Goal: Task Accomplishment & Management: Use online tool/utility

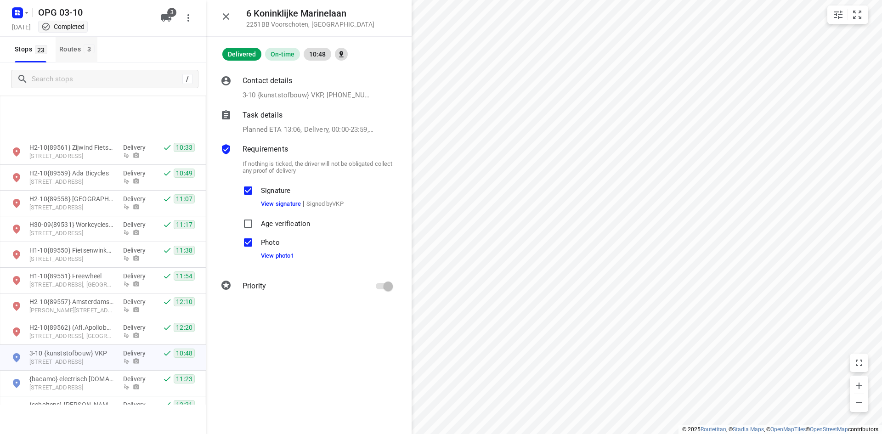
scroll to position [92, 0]
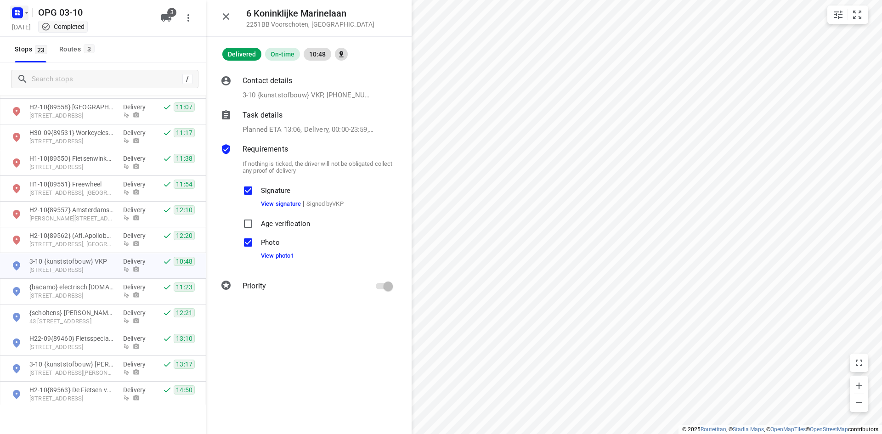
click at [24, 10] on icon "button" at bounding box center [26, 12] width 7 height 7
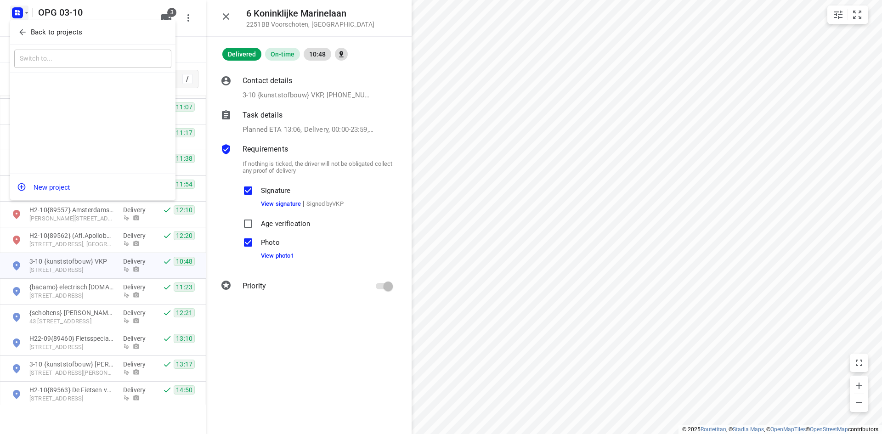
click at [28, 34] on span "Back to projects" at bounding box center [93, 32] width 150 height 11
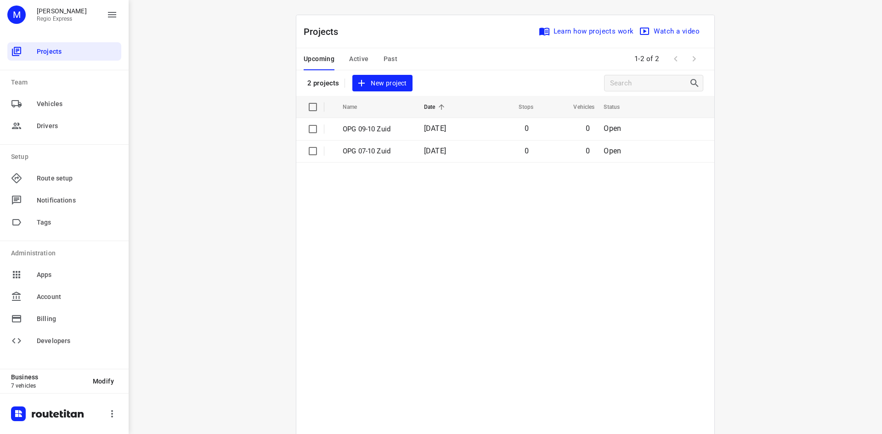
click at [356, 58] on span "Active" at bounding box center [358, 58] width 19 height 11
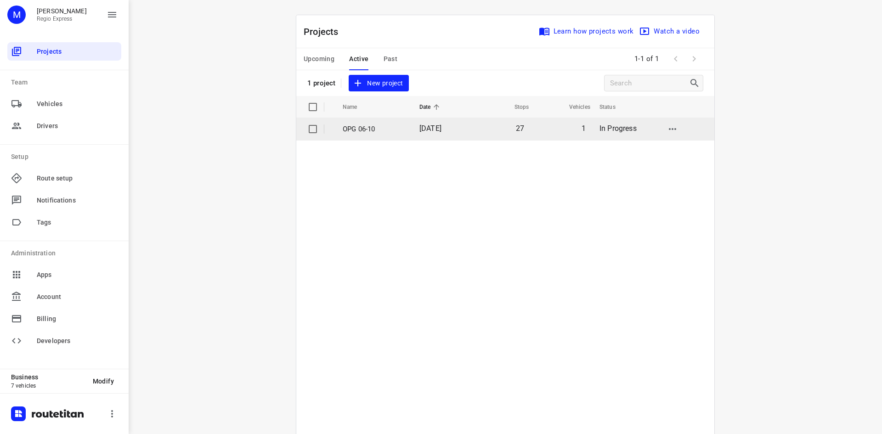
click at [379, 135] on td "OPG 06-10" at bounding box center [373, 129] width 79 height 22
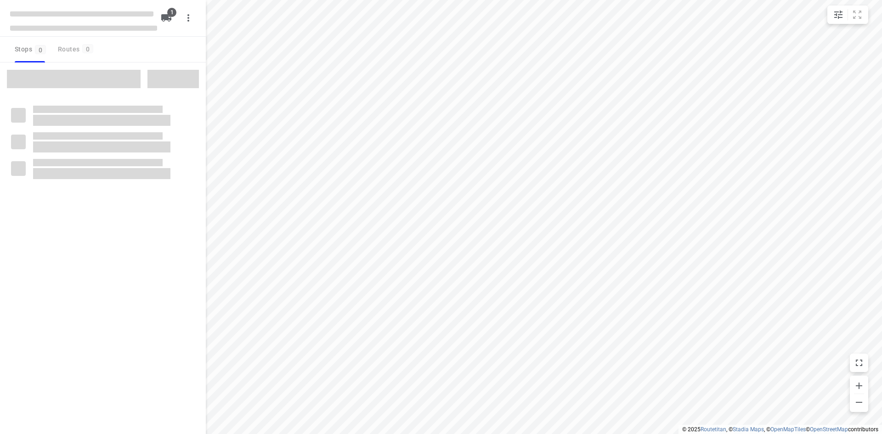
type input "distance"
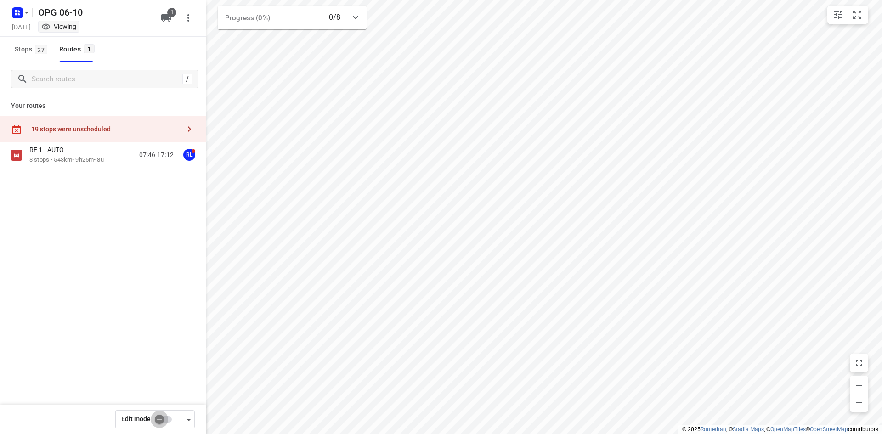
click at [160, 423] on input "checkbox" at bounding box center [159, 419] width 52 height 17
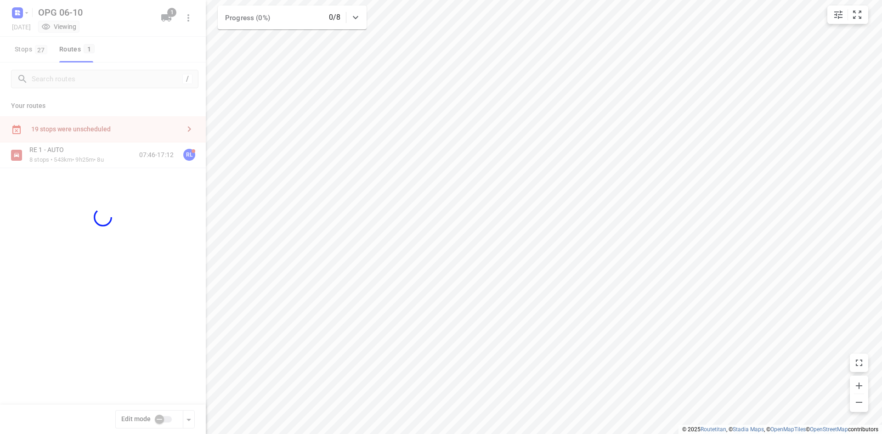
checkbox input "true"
click at [38, 56] on div at bounding box center [103, 217] width 206 height 434
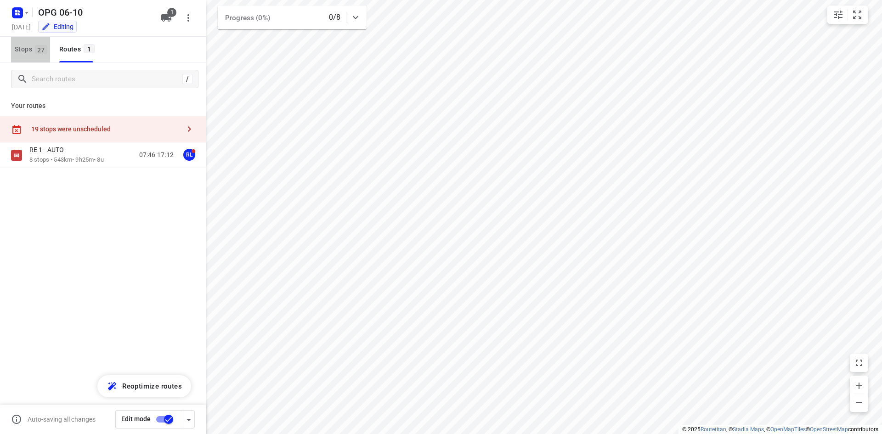
click at [38, 56] on button "Stops 27" at bounding box center [30, 50] width 39 height 26
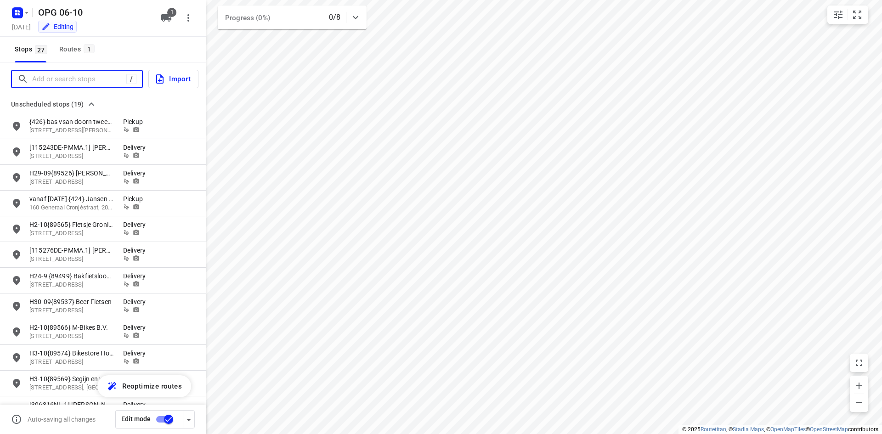
click at [76, 86] on input "Add or search stops" at bounding box center [79, 79] width 94 height 14
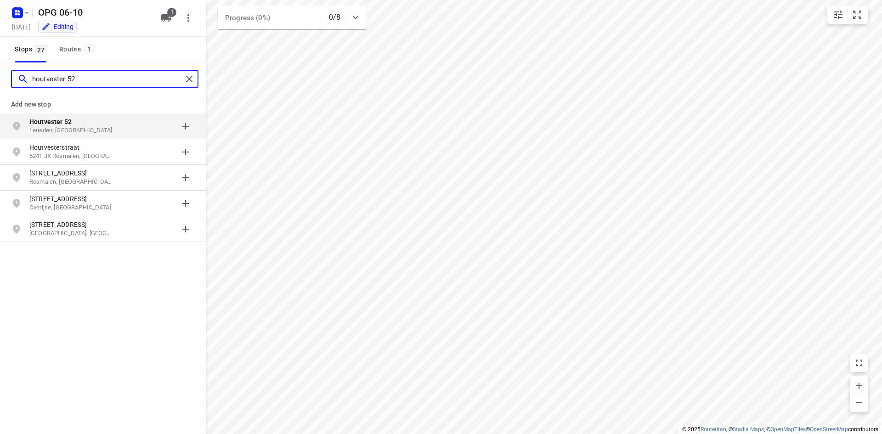
type input "houtvester 52"
click at [83, 121] on p "Houtvester 52" at bounding box center [71, 121] width 85 height 9
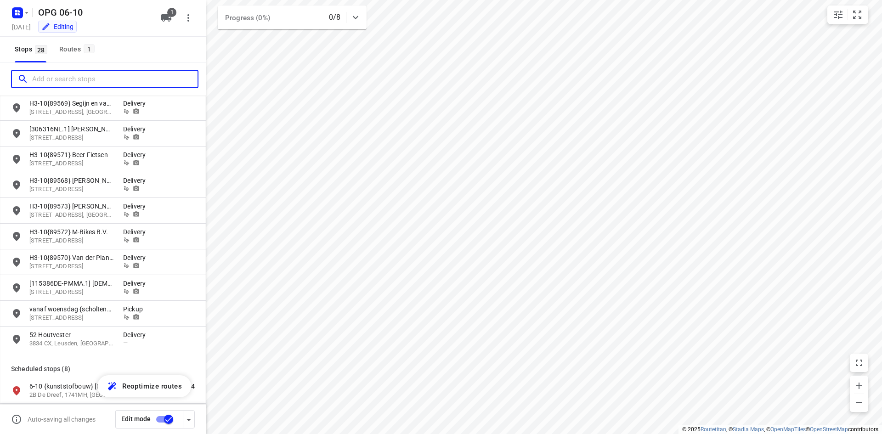
scroll to position [322, 0]
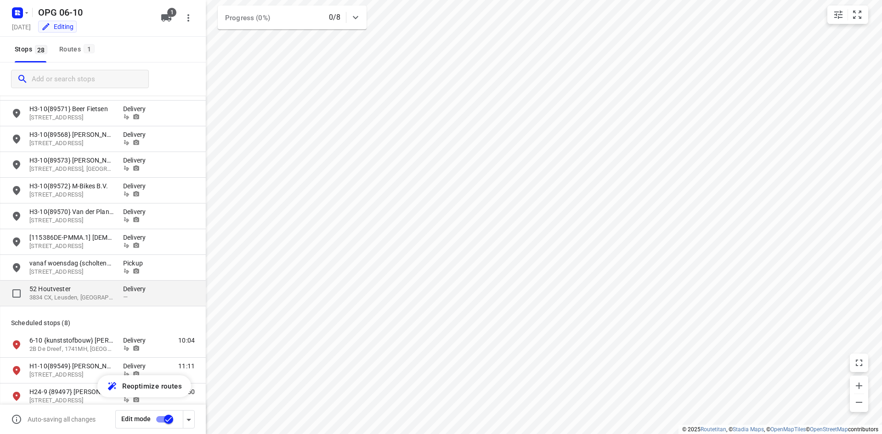
click at [100, 288] on p "52 Houtvester" at bounding box center [71, 288] width 85 height 9
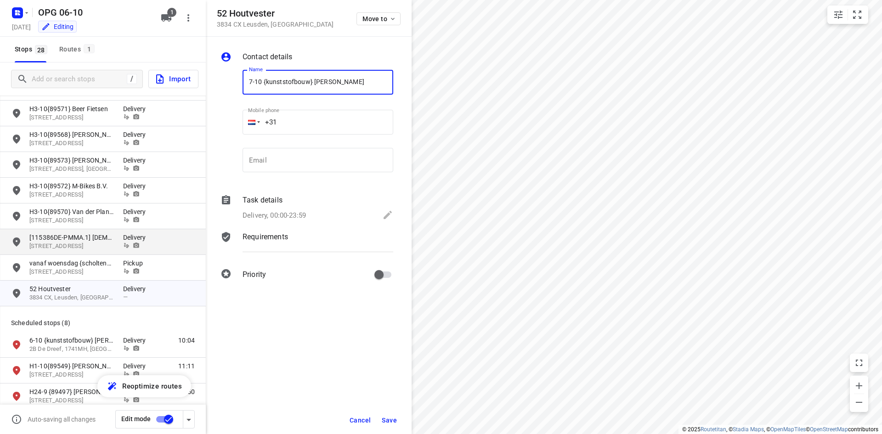
type input "7-10 {kunststofbouw} [PERSON_NAME]"
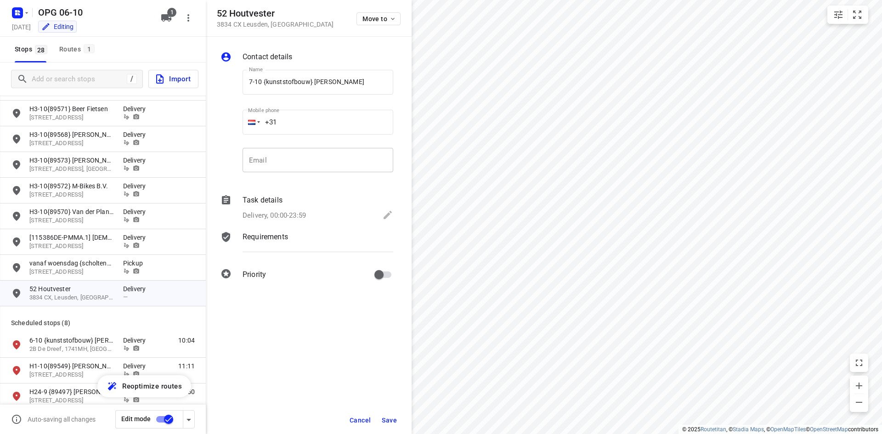
click at [305, 165] on input "email" at bounding box center [318, 160] width 151 height 25
paste input "[EMAIL_ADDRESS][DOMAIN_NAME]"
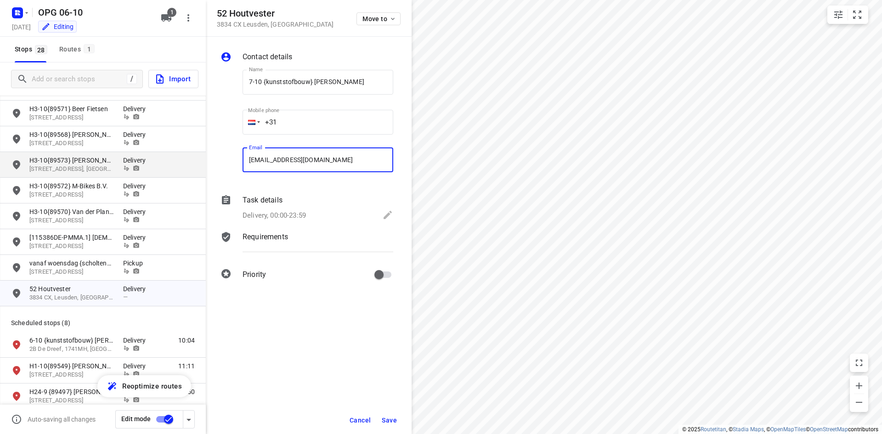
type input "[EMAIL_ADDRESS][DOMAIN_NAME]"
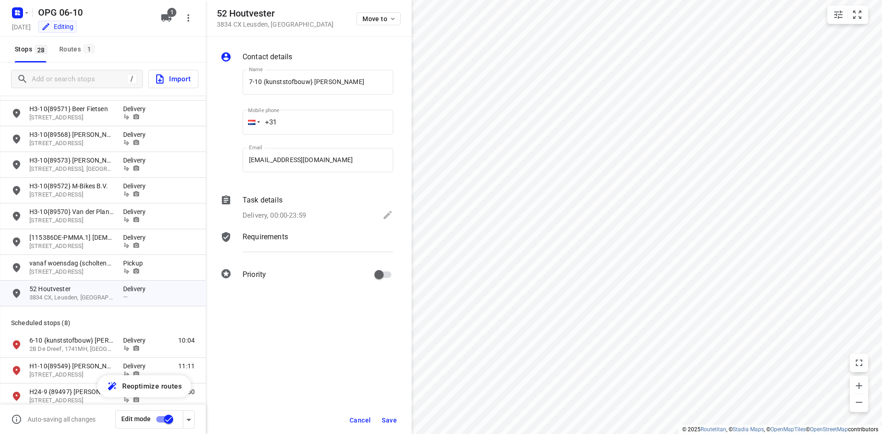
click at [310, 120] on input "+31" at bounding box center [318, 122] width 151 height 25
click at [337, 115] on input "+31" at bounding box center [318, 122] width 151 height 25
type input "[PHONE_NUMBER]"
click at [326, 219] on div "Delivery, 00:00-23:59" at bounding box center [318, 216] width 151 height 13
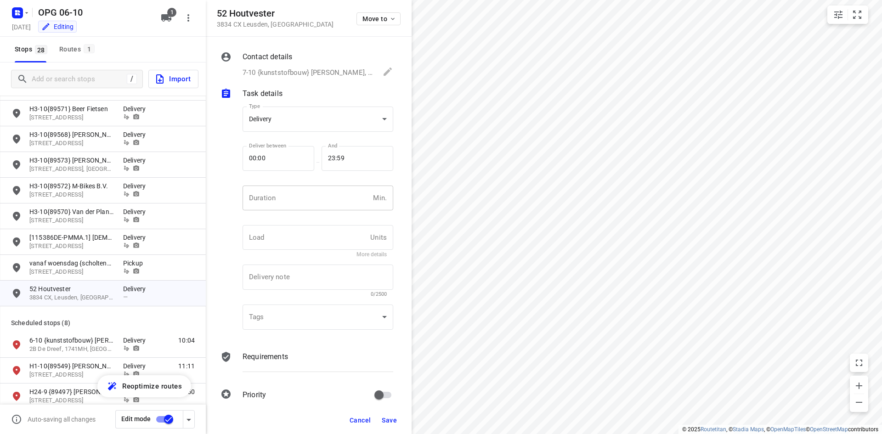
click at [323, 199] on input "number" at bounding box center [306, 198] width 127 height 25
type input "10"
type input "1"
click at [258, 359] on p "Requirements" at bounding box center [265, 357] width 45 height 11
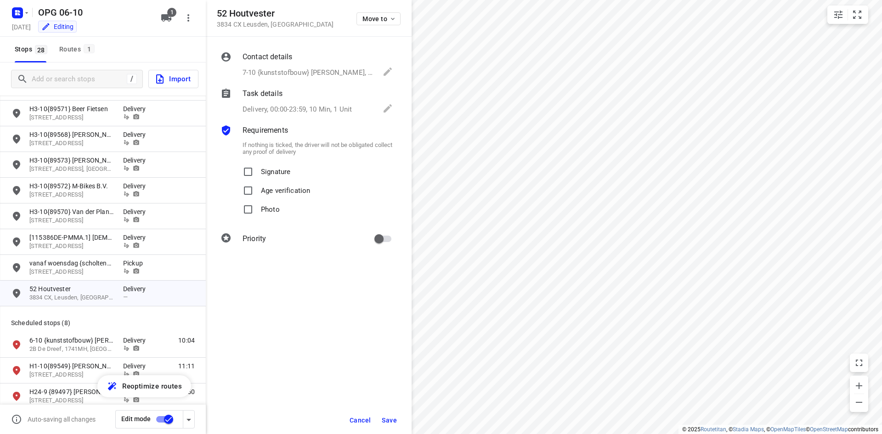
click at [264, 169] on p "Signature" at bounding box center [275, 169] width 29 height 13
click at [257, 169] on input "Signature" at bounding box center [248, 172] width 18 height 18
checkbox input "true"
click at [253, 208] on input "Photo" at bounding box center [248, 209] width 18 height 18
checkbox input "true"
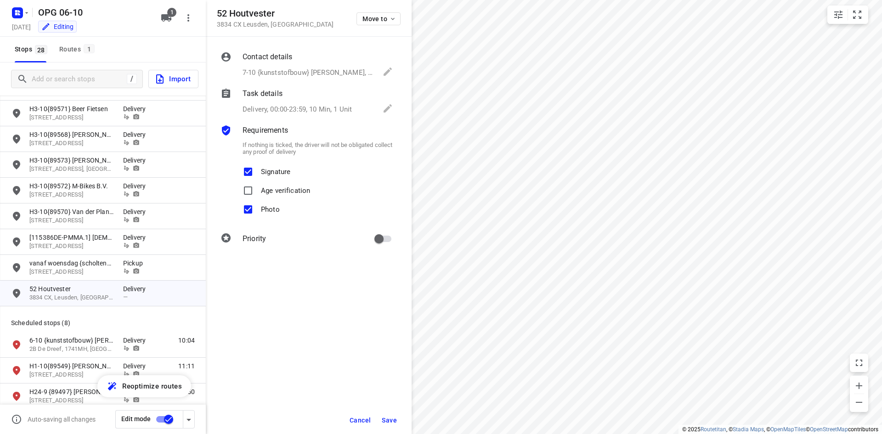
click at [377, 242] on input "primary checkbox" at bounding box center [379, 238] width 52 height 17
checkbox input "true"
click at [387, 421] on span "Save" at bounding box center [389, 420] width 15 height 7
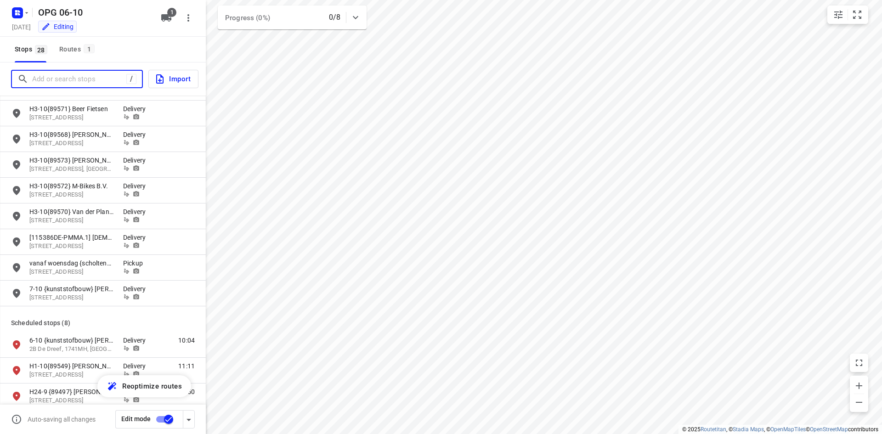
click at [100, 82] on input "Add or search stops" at bounding box center [79, 79] width 94 height 14
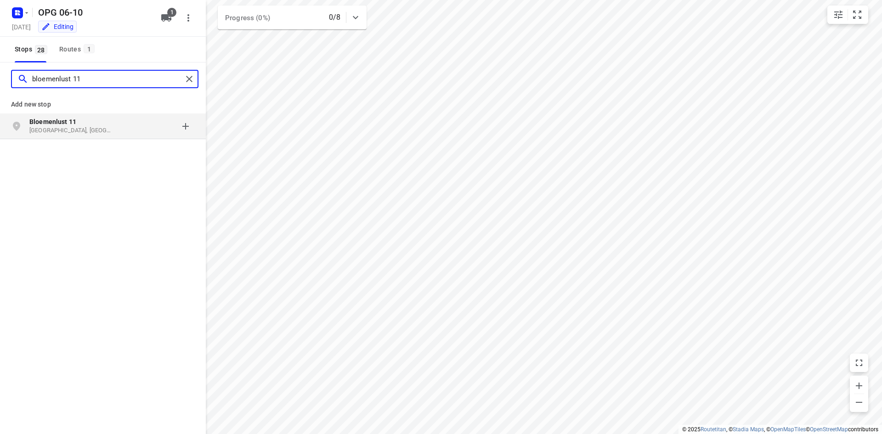
type input "bloemenlust 11"
click at [87, 123] on p "Bloemenlust 11" at bounding box center [71, 121] width 85 height 9
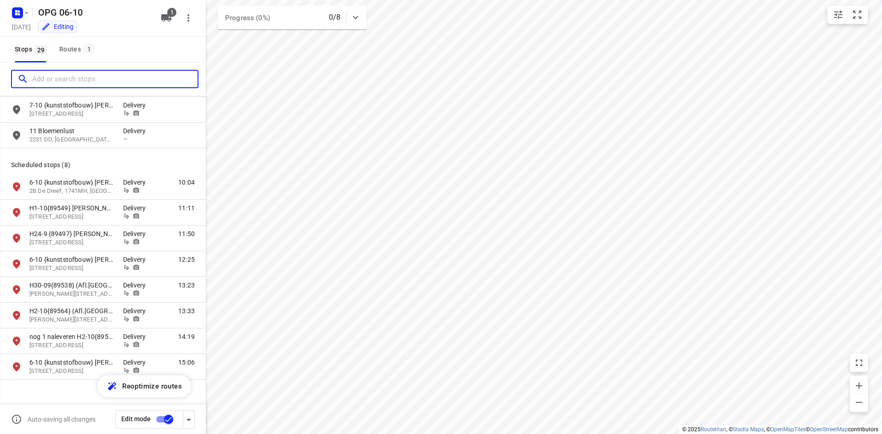
scroll to position [414, 0]
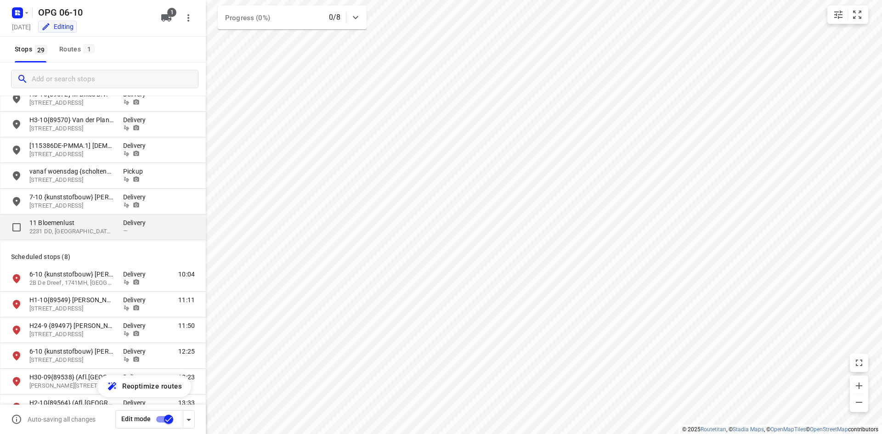
click at [85, 223] on p "11 Bloemenlust" at bounding box center [71, 222] width 85 height 9
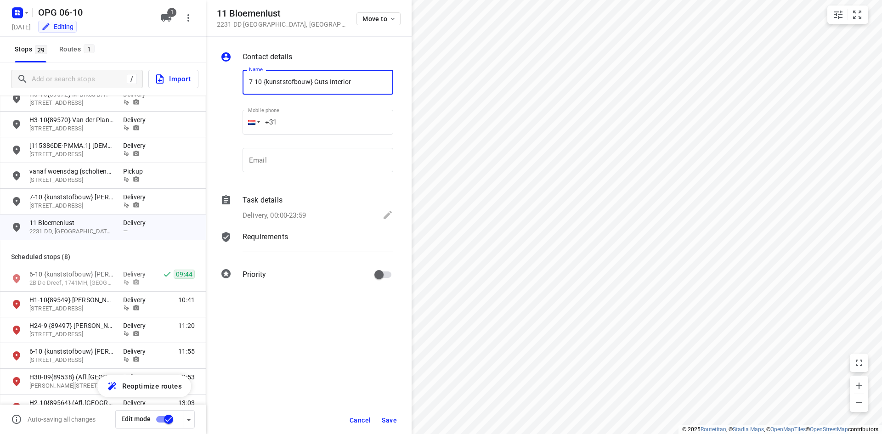
type input "7-10 {kunststofbouw} Guts Interior"
click at [354, 119] on input "+31" at bounding box center [318, 122] width 151 height 25
click at [295, 164] on input "email" at bounding box center [318, 160] width 151 height 25
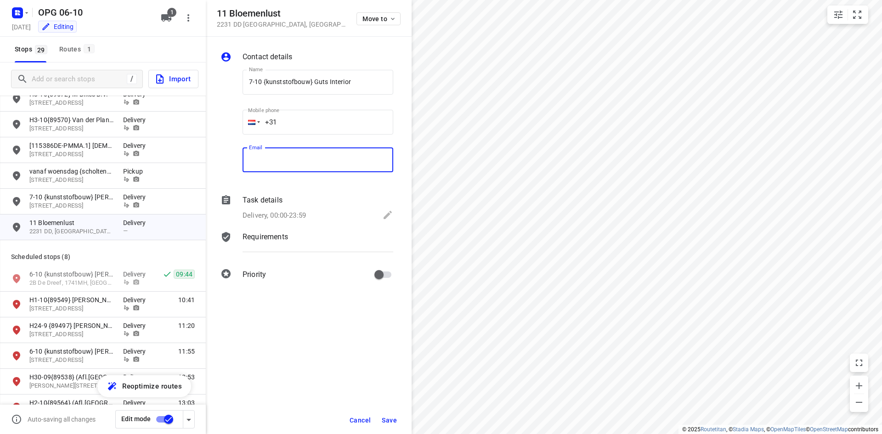
paste input "[EMAIL_ADDRESS][DOMAIN_NAME]"
type input "[EMAIL_ADDRESS][DOMAIN_NAME]"
click at [305, 121] on input "+31" at bounding box center [318, 122] width 151 height 25
click at [316, 122] on input "+31" at bounding box center [318, 122] width 151 height 25
type input "[PHONE_NUMBER]"
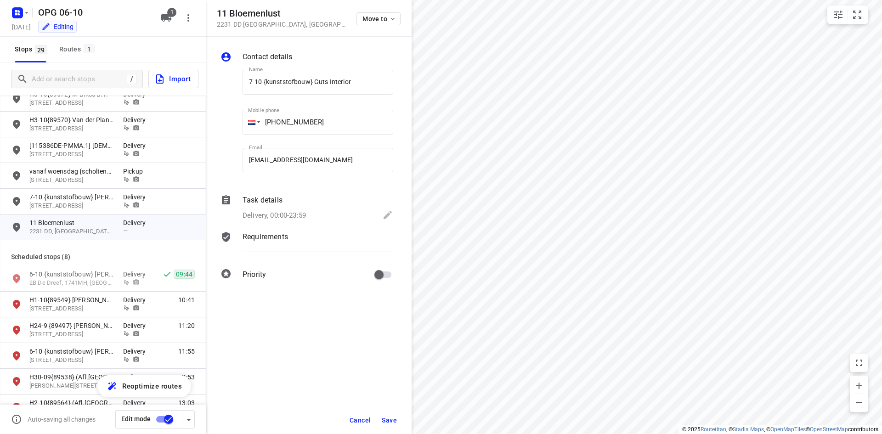
click at [325, 221] on div "Delivery, 00:00-23:59" at bounding box center [318, 216] width 151 height 13
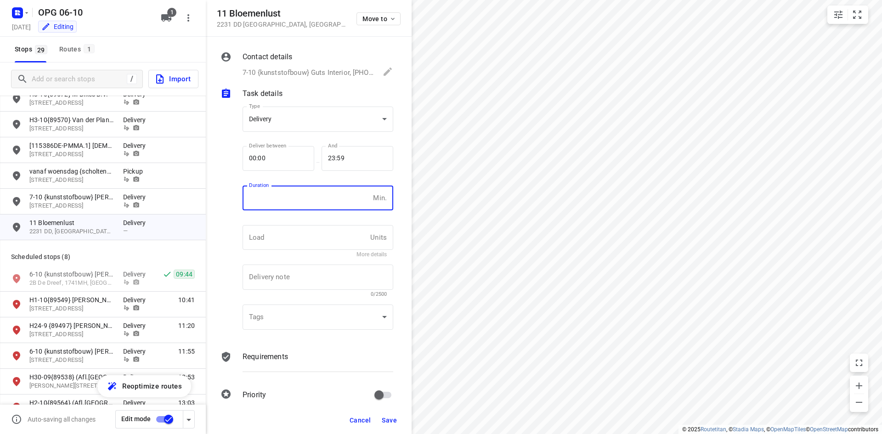
click at [313, 194] on input "number" at bounding box center [306, 198] width 127 height 25
type input "10"
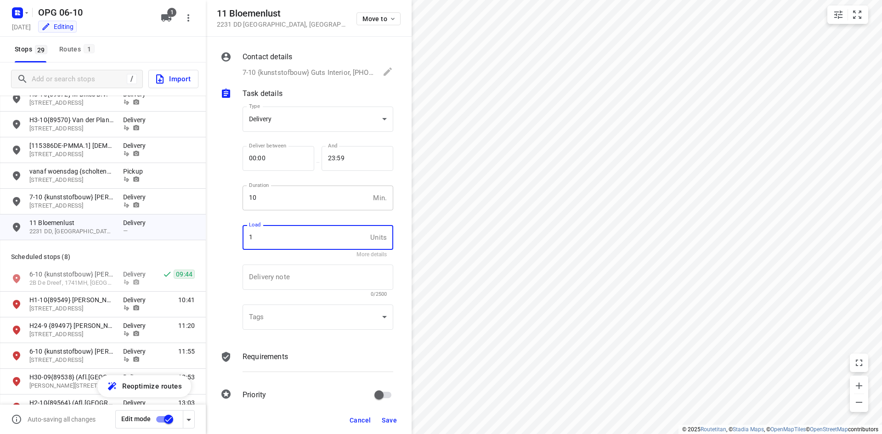
type input "1"
click at [270, 361] on p "Requirements" at bounding box center [265, 357] width 45 height 11
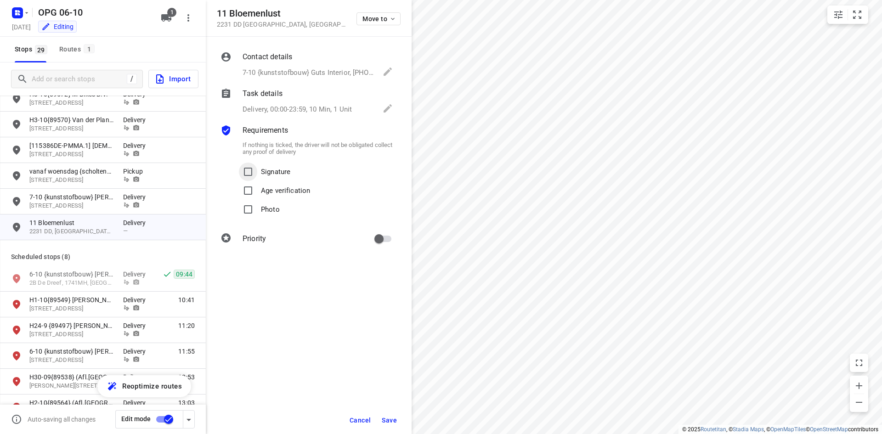
click at [250, 178] on input "Signature" at bounding box center [248, 172] width 18 height 18
checkbox input "true"
click at [250, 203] on input "Photo" at bounding box center [248, 209] width 18 height 18
checkbox input "true"
click at [403, 248] on div "Contact details 7-10 {kunststofbouw} Guts Interior, [PHONE_NUMBER], [EMAIL_ADDR…" at bounding box center [309, 150] width 206 height 226
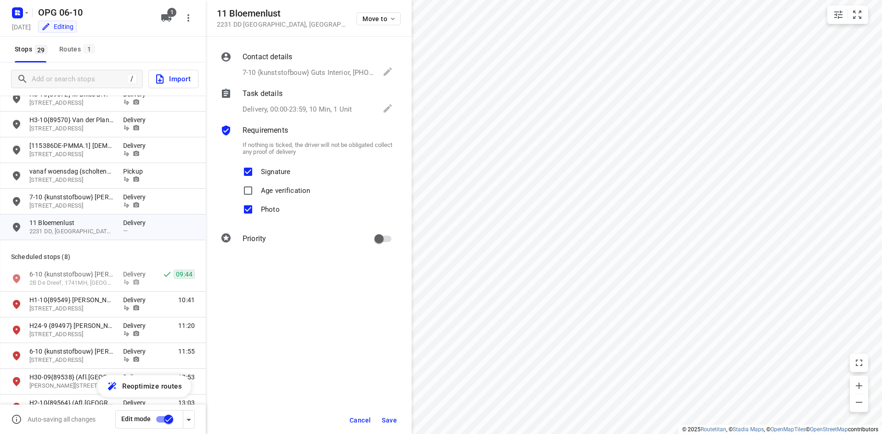
click at [392, 243] on input "primary checkbox" at bounding box center [379, 238] width 52 height 17
checkbox input "true"
click at [388, 423] on span "Save" at bounding box center [389, 420] width 15 height 7
